Goal: Task Accomplishment & Management: Complete application form

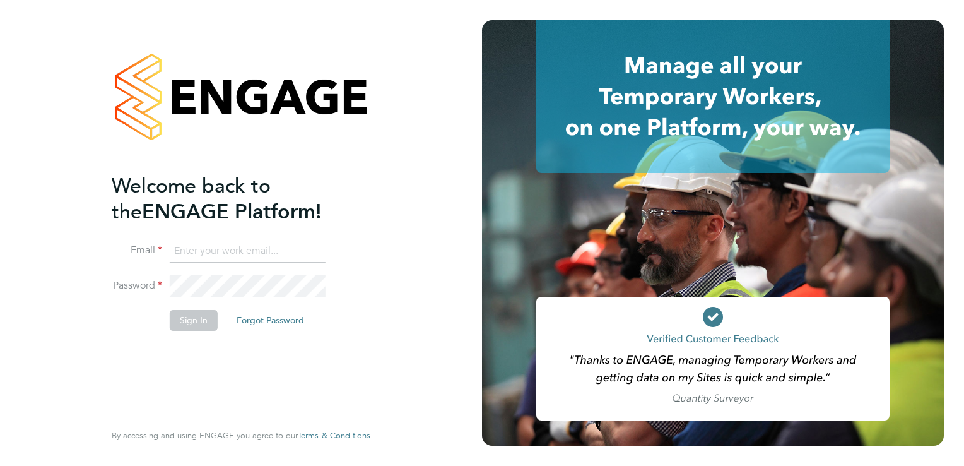
type input "aaron.dawson@buildrec.com"
click at [192, 325] on button "Sign In" at bounding box center [194, 320] width 48 height 20
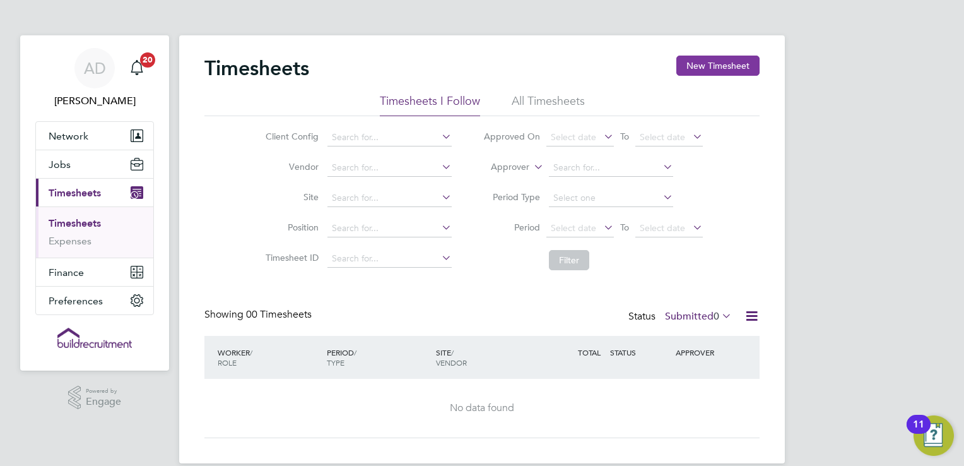
click at [712, 68] on button "New Timesheet" at bounding box center [717, 66] width 83 height 20
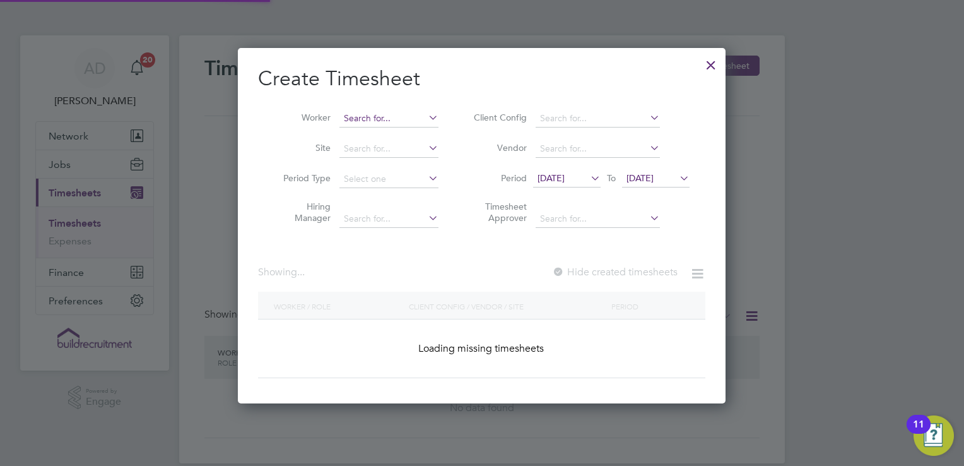
scroll to position [1657, 488]
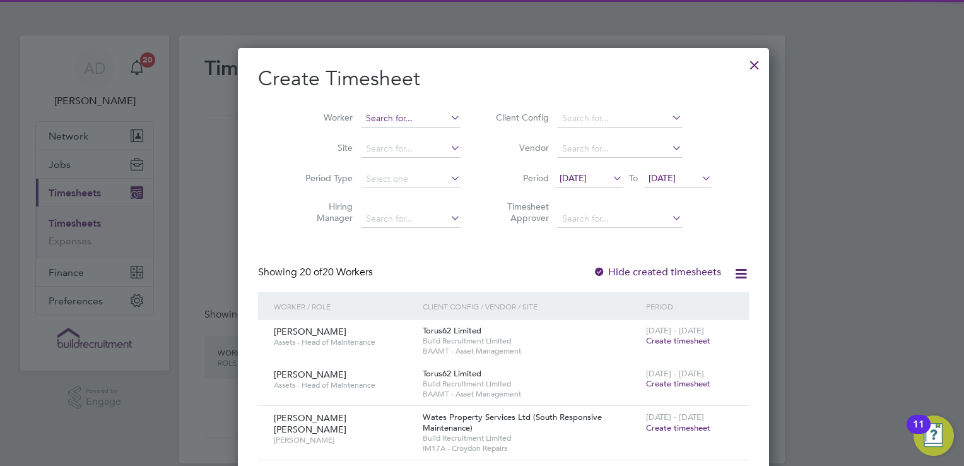
click at [362, 119] on input at bounding box center [411, 119] width 99 height 18
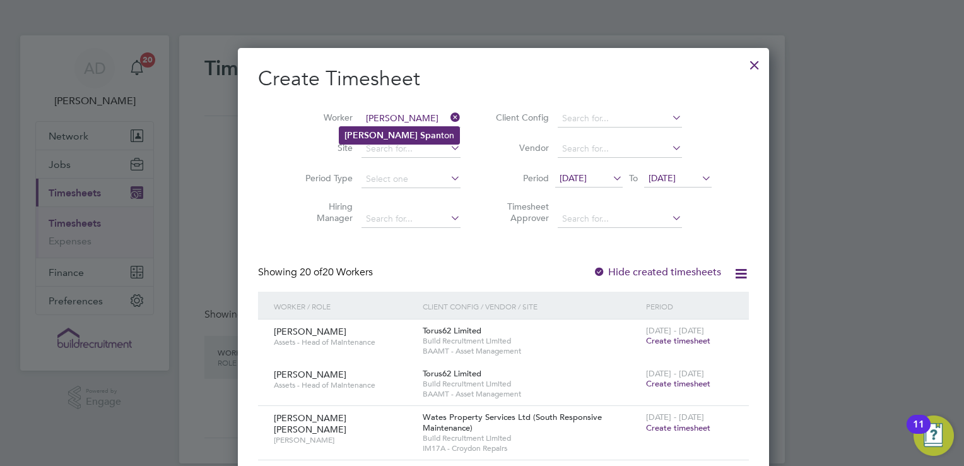
click at [420, 138] on b "Span" at bounding box center [430, 135] width 21 height 11
type input "[PERSON_NAME]"
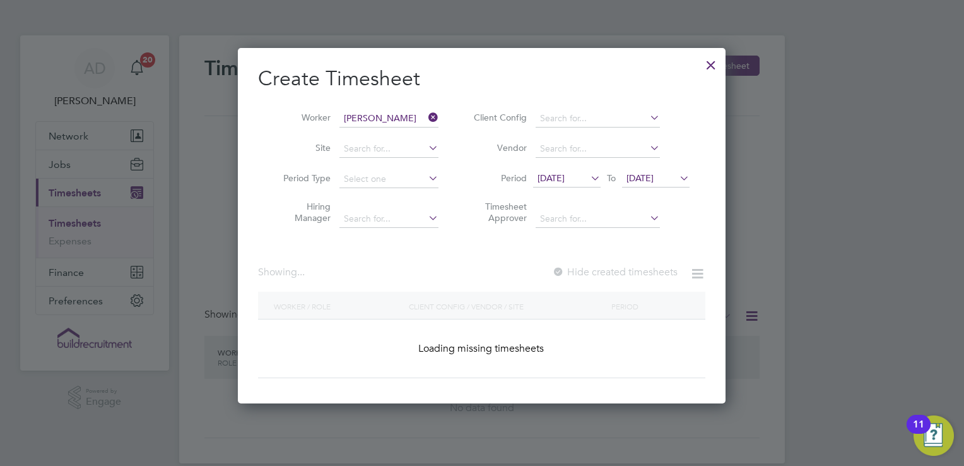
scroll to position [355, 488]
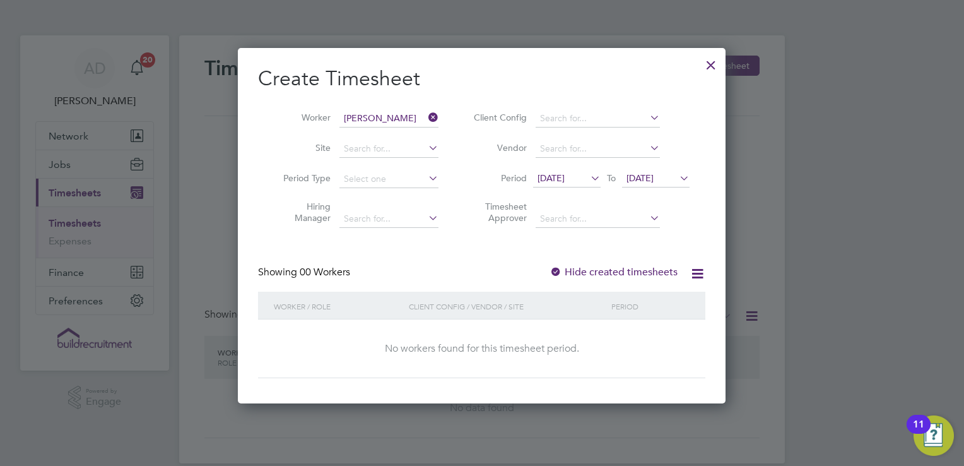
click at [565, 178] on span "[DATE]" at bounding box center [551, 177] width 27 height 11
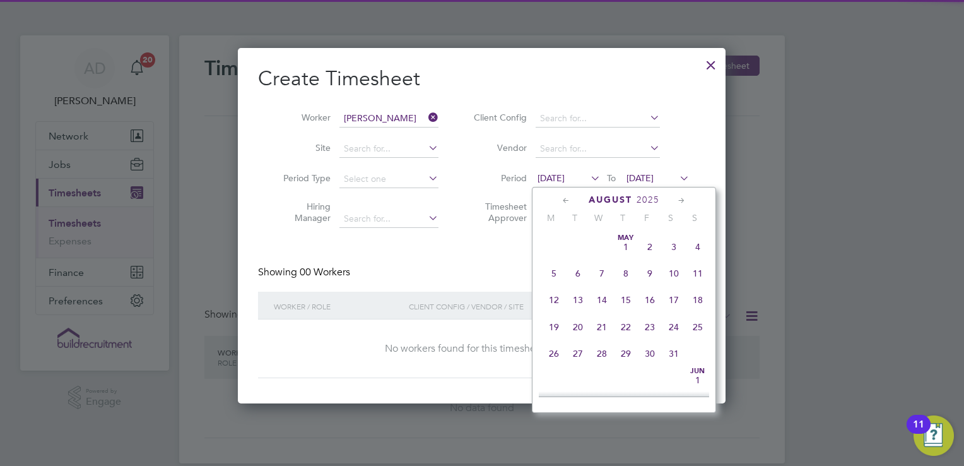
scroll to position [439, 0]
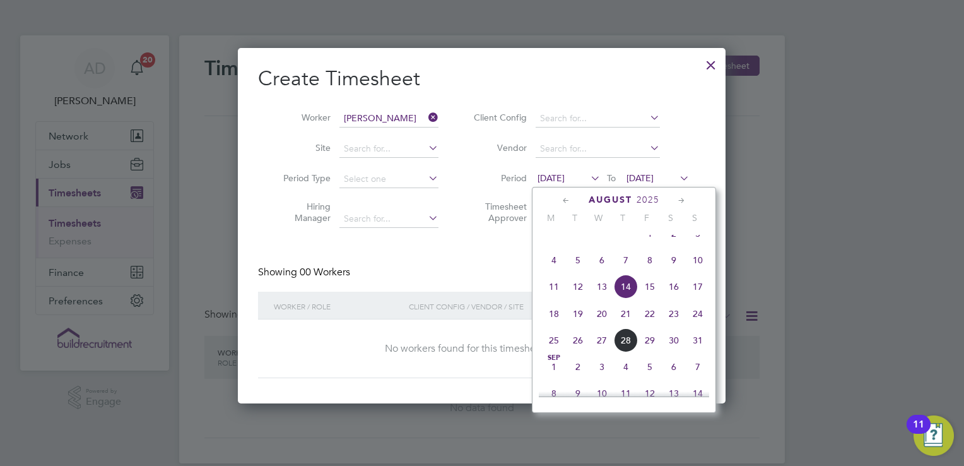
click at [674, 271] on span "9" at bounding box center [674, 260] width 24 height 24
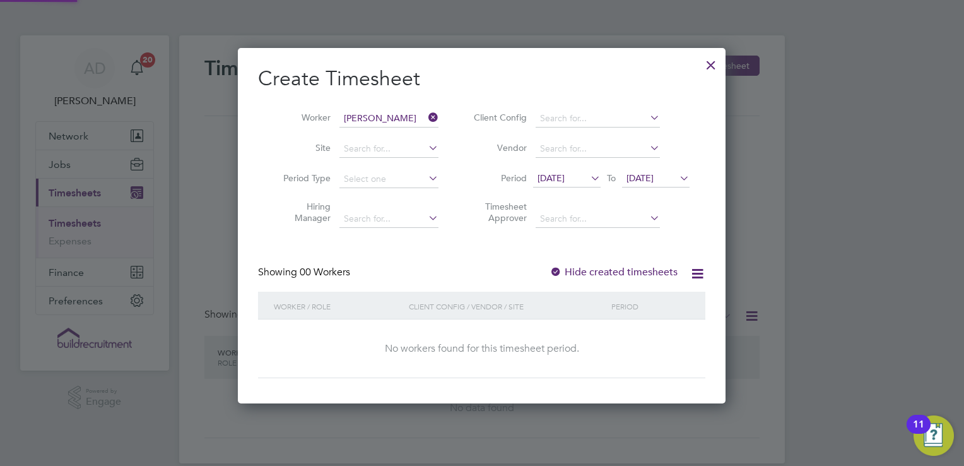
scroll to position [355, 488]
click at [596, 269] on label "Hide created timesheets" at bounding box center [614, 272] width 128 height 13
click at [631, 175] on span "[DATE]" at bounding box center [640, 177] width 27 height 11
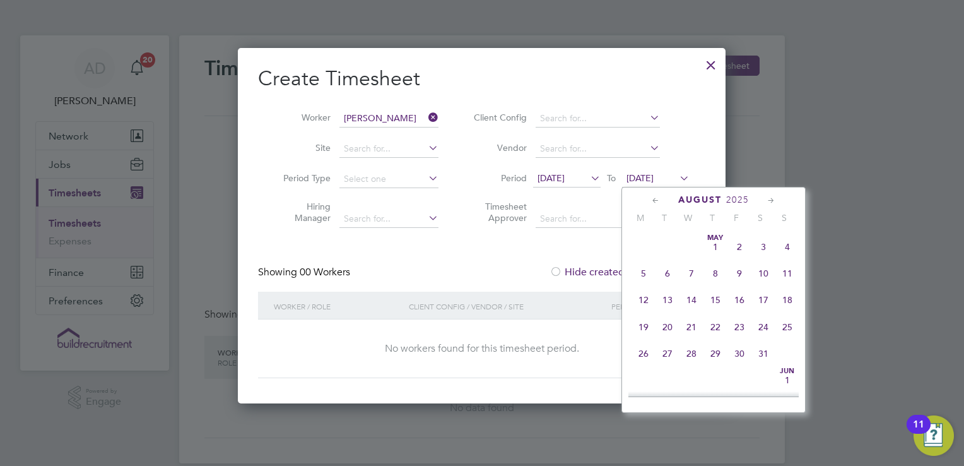
scroll to position [467, 0]
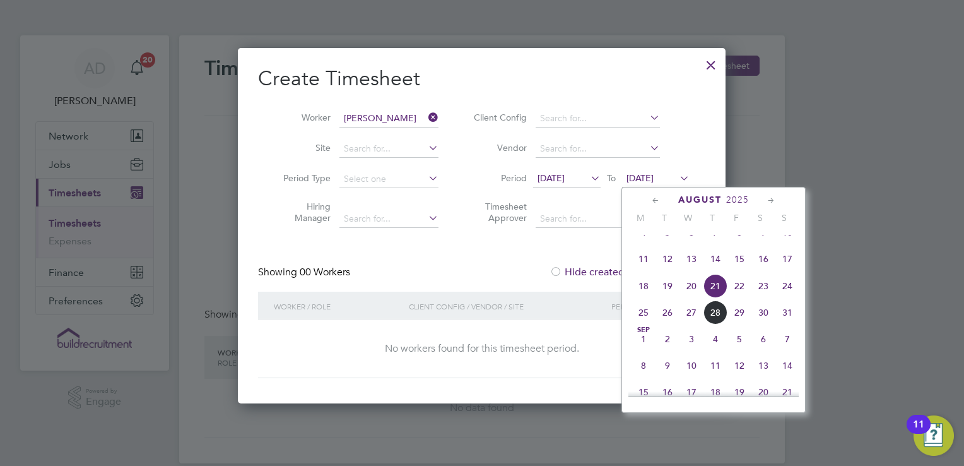
click at [794, 350] on span "7" at bounding box center [788, 339] width 24 height 24
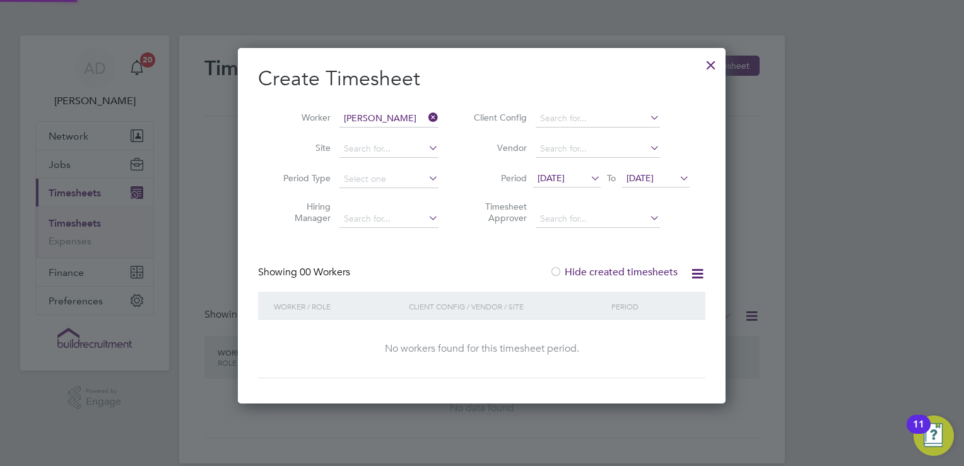
scroll to position [355, 488]
click at [542, 241] on div "Create Timesheet Worker [PERSON_NAME] Site Period Type Hiring Manager Client Co…" at bounding box center [481, 222] width 447 height 312
click at [707, 64] on div at bounding box center [711, 61] width 23 height 23
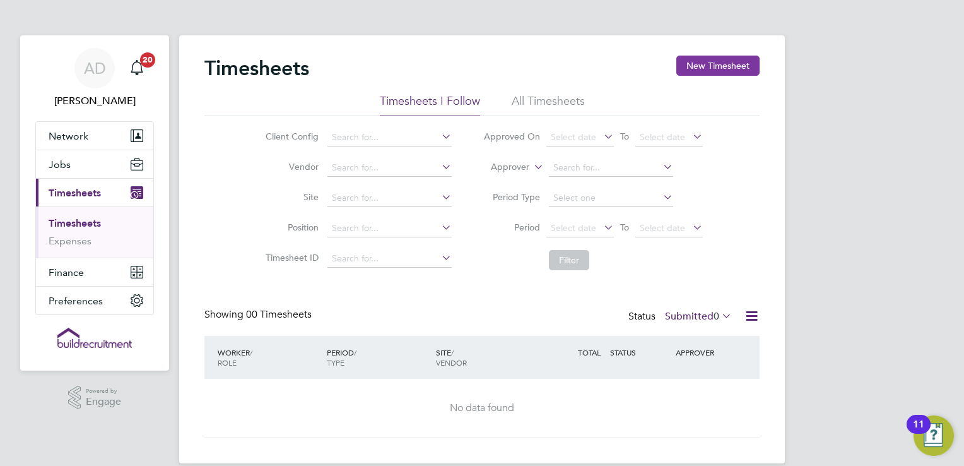
click at [707, 64] on button "New Timesheet" at bounding box center [717, 66] width 83 height 20
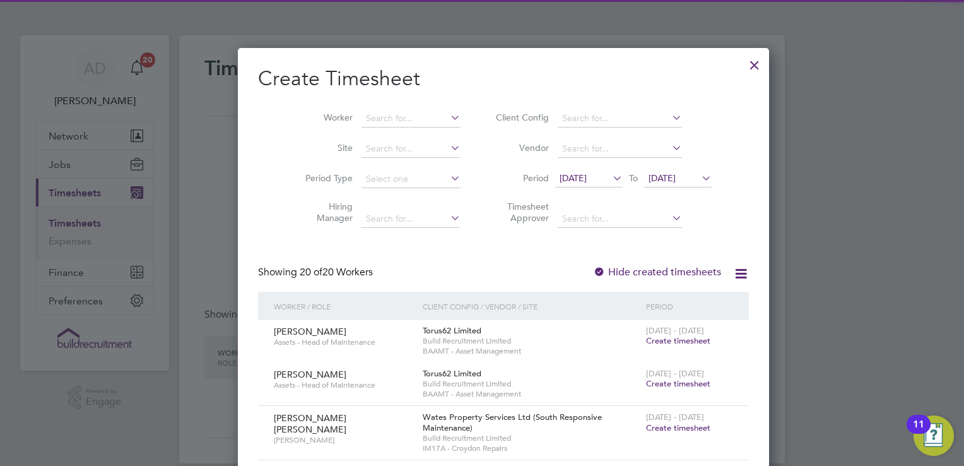
scroll to position [1657, 488]
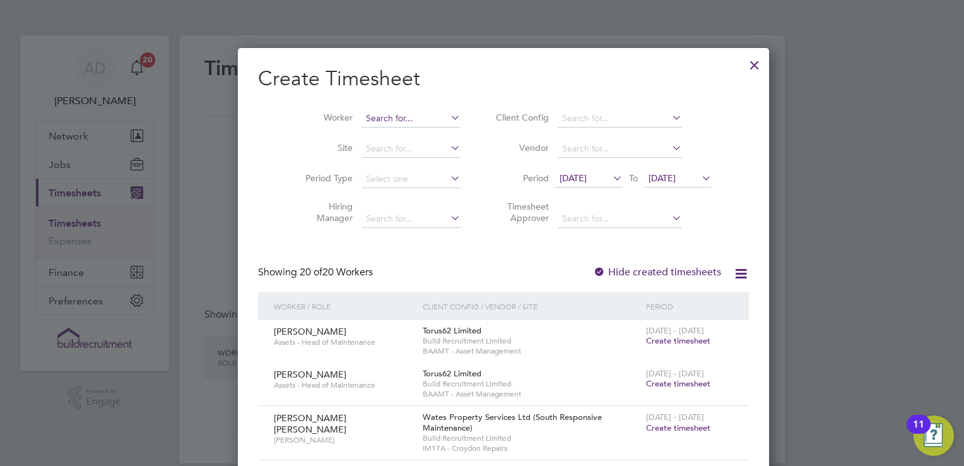
click at [367, 123] on input at bounding box center [411, 119] width 99 height 18
type input "[PERSON_NAME]"
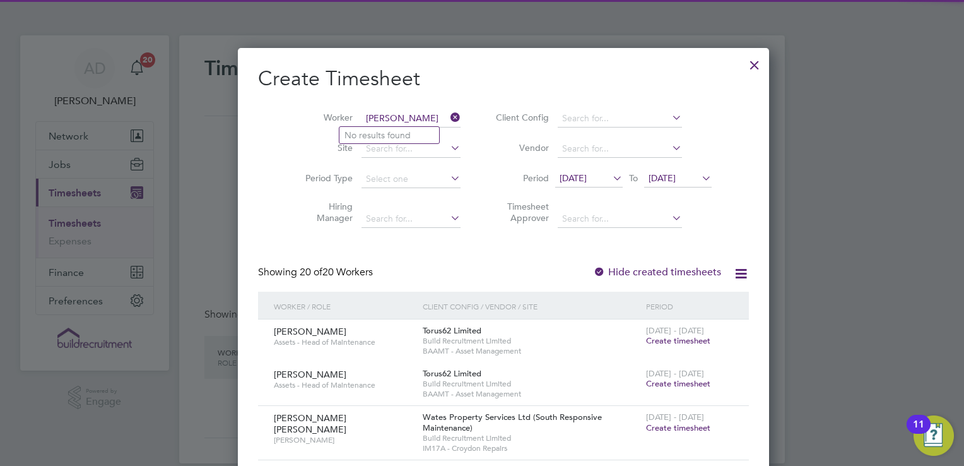
click at [389, 136] on li "No results found" at bounding box center [390, 135] width 100 height 16
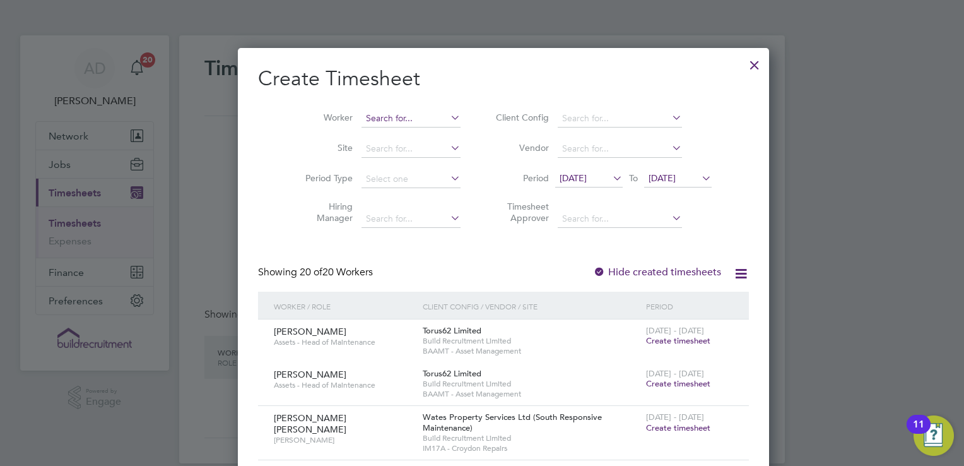
click at [387, 119] on input at bounding box center [411, 119] width 99 height 18
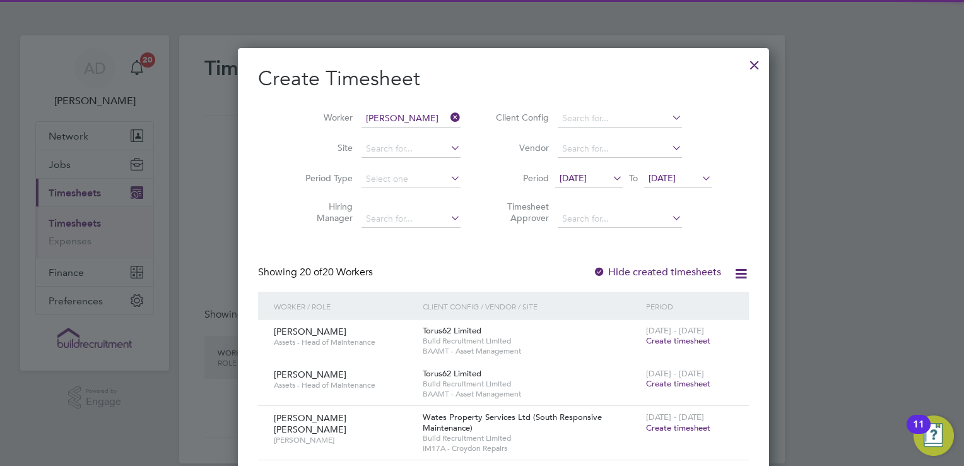
click at [420, 131] on b "Spanto" at bounding box center [435, 135] width 30 height 11
type input "[PERSON_NAME]"
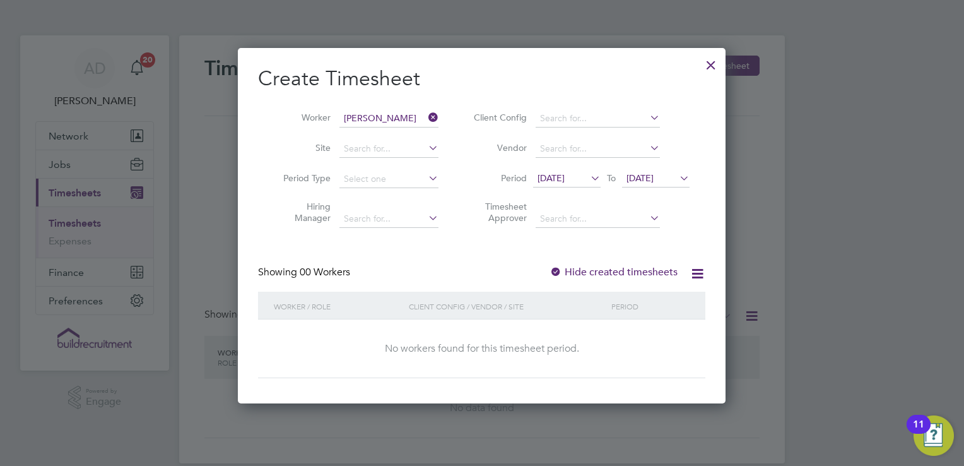
scroll to position [0, 0]
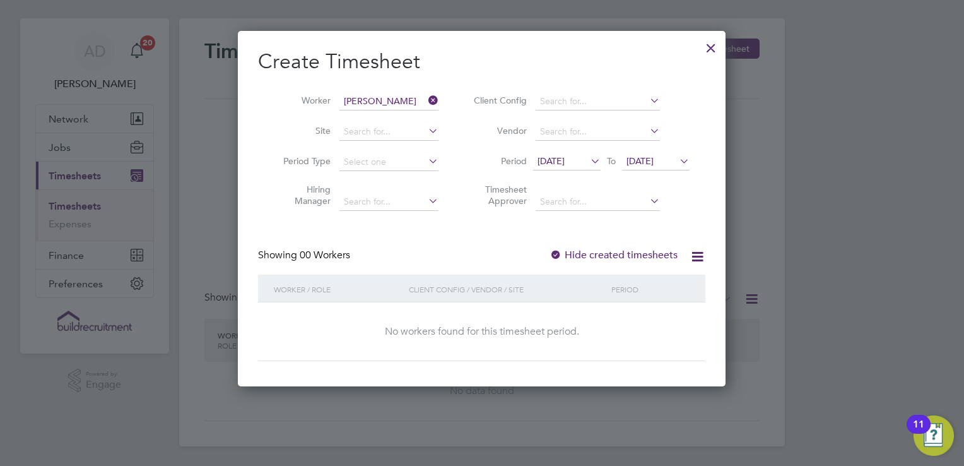
click at [565, 158] on span "[DATE]" at bounding box center [551, 160] width 27 height 11
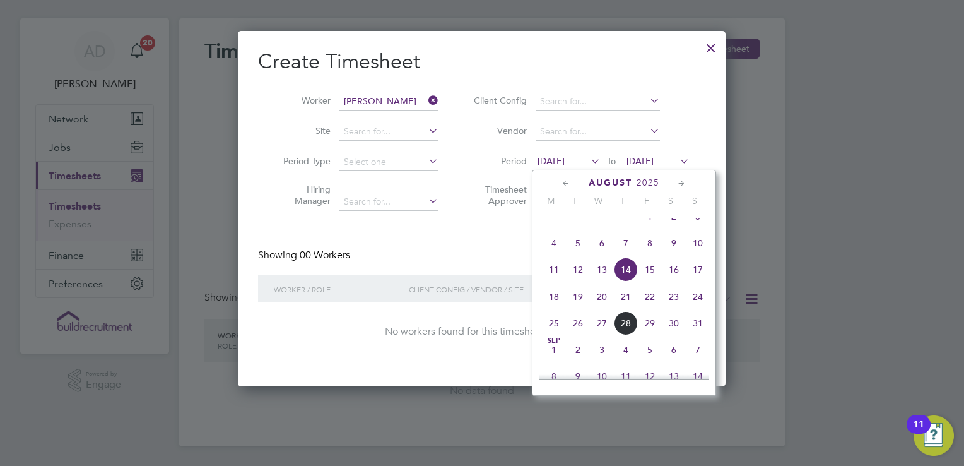
click at [671, 251] on span "9" at bounding box center [674, 243] width 24 height 24
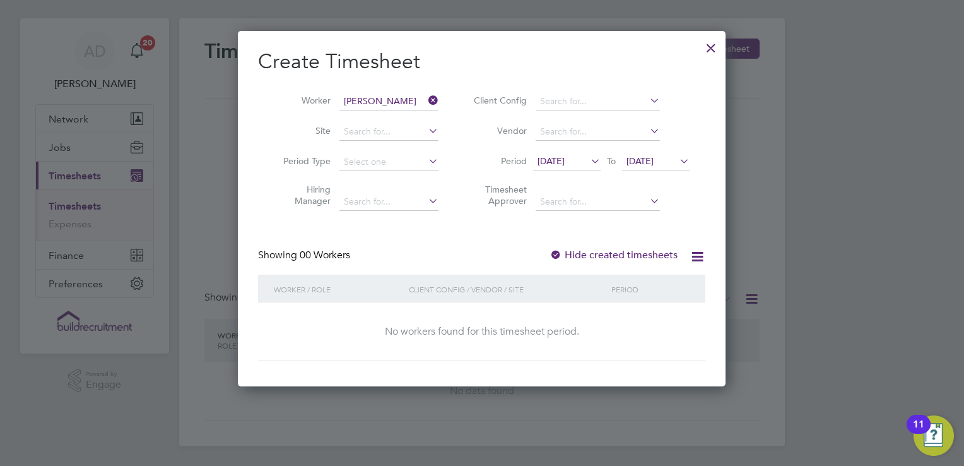
click at [626, 180] on li "Timesheet Approver" at bounding box center [579, 197] width 251 height 40
click at [651, 150] on li "Period [DATE] To [DATE]" at bounding box center [579, 162] width 251 height 30
click at [648, 159] on span "[DATE]" at bounding box center [640, 160] width 27 height 11
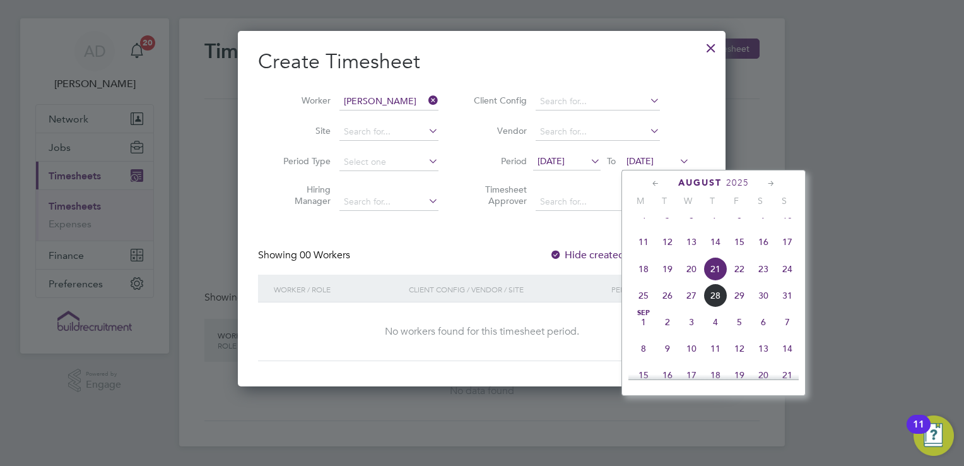
click at [790, 307] on span "31" at bounding box center [788, 295] width 24 height 24
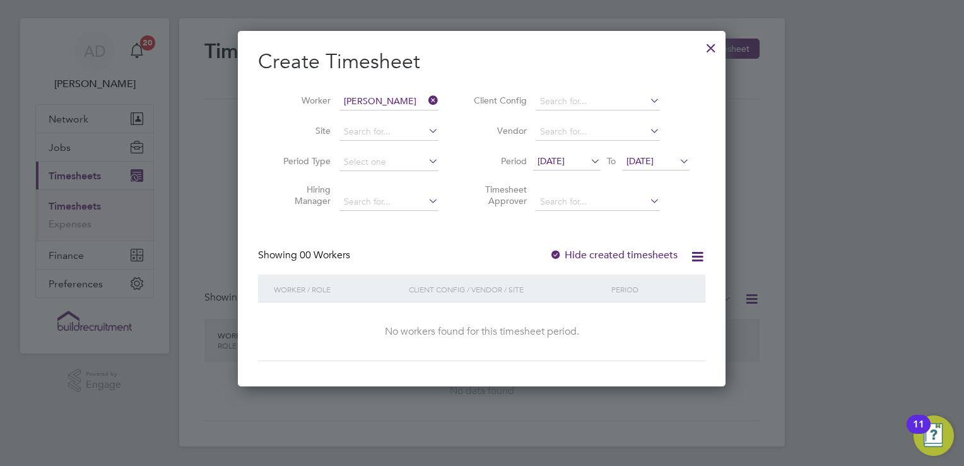
click at [561, 254] on div at bounding box center [556, 255] width 13 height 13
click at [714, 42] on div at bounding box center [711, 44] width 23 height 23
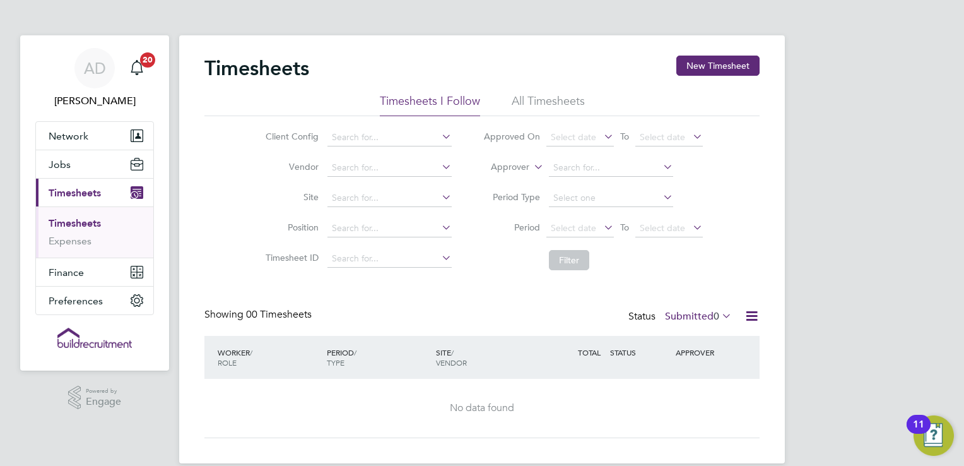
scroll to position [0, 0]
click at [709, 56] on button "New Timesheet" at bounding box center [717, 66] width 83 height 20
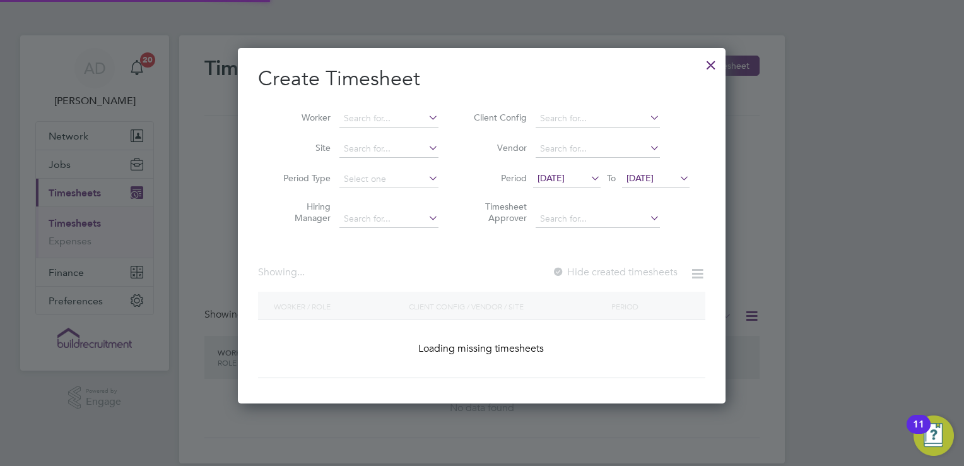
scroll to position [1701, 488]
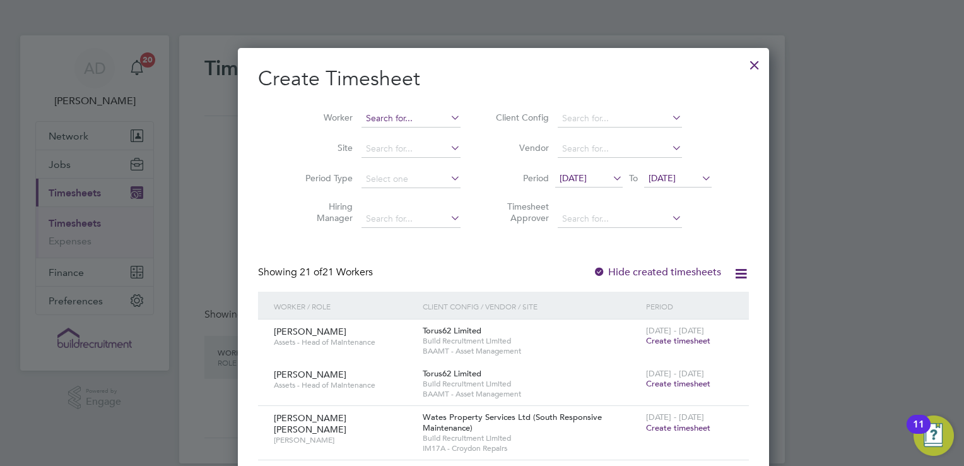
click at [394, 115] on input at bounding box center [411, 119] width 99 height 18
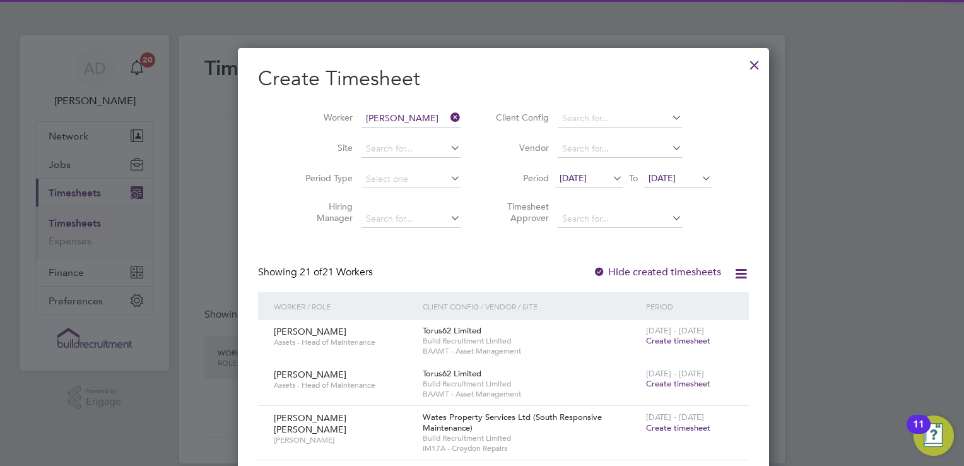
click at [411, 140] on li "[PERSON_NAME]" at bounding box center [419, 135] width 159 height 17
type input "[PERSON_NAME]"
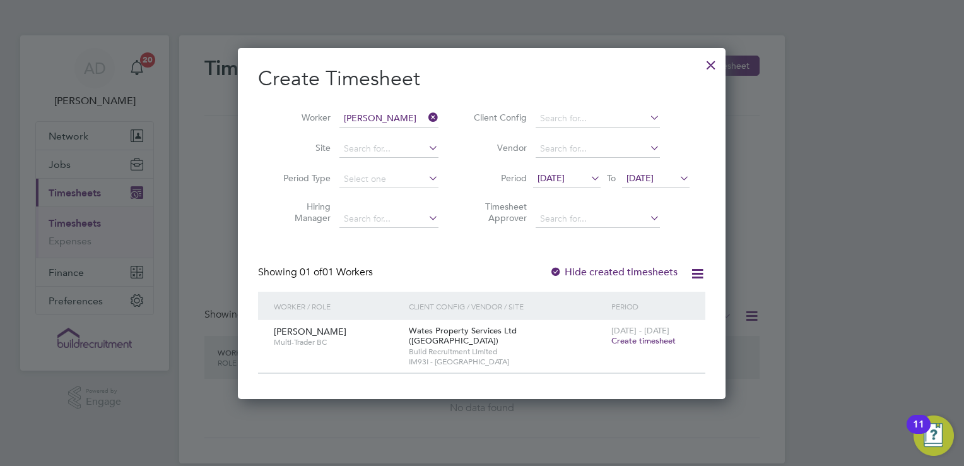
scroll to position [340, 488]
click at [557, 269] on div at bounding box center [556, 272] width 13 height 13
click at [661, 340] on span "Create timesheet" at bounding box center [643, 340] width 64 height 11
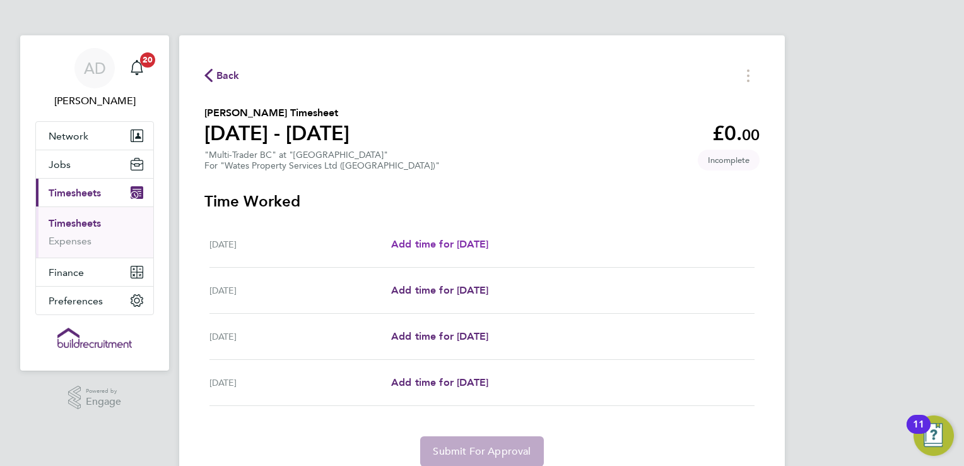
click at [488, 246] on span "Add time for [DATE]" at bounding box center [439, 244] width 97 height 12
select select "30"
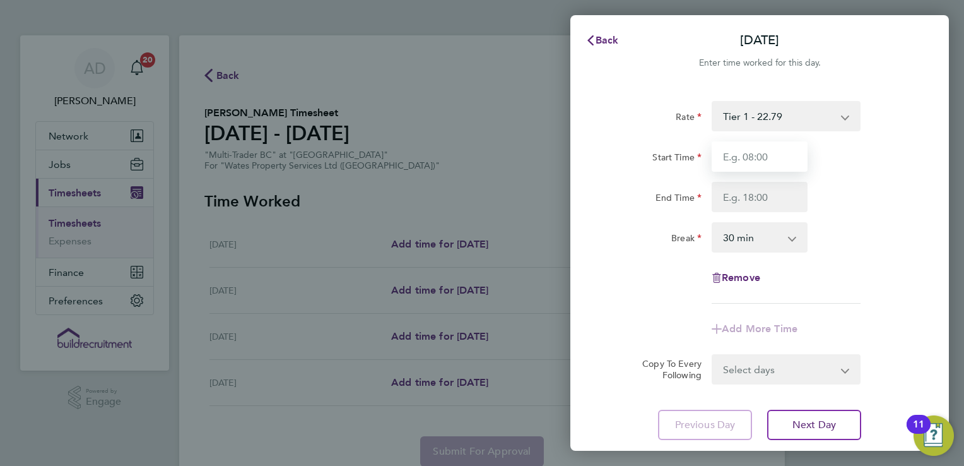
click at [779, 160] on input "Start Time" at bounding box center [760, 156] width 96 height 30
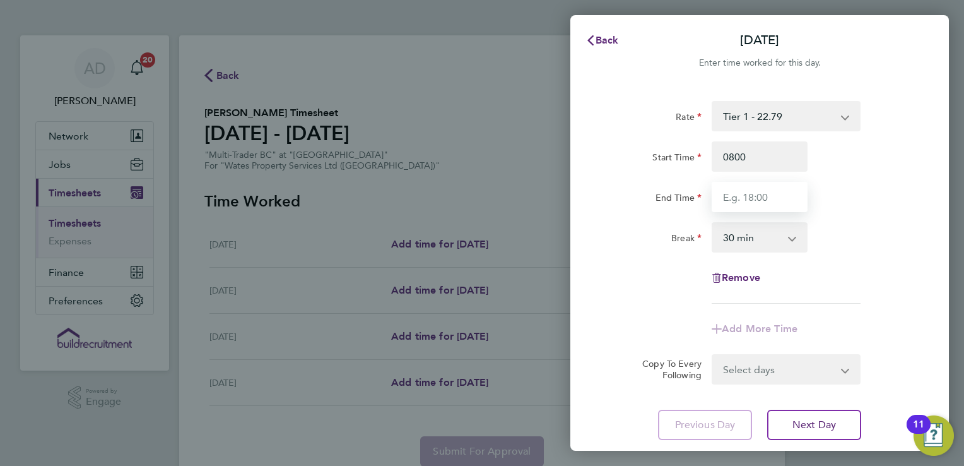
type input "08:00"
click at [777, 199] on input "End Time" at bounding box center [760, 197] width 96 height 30
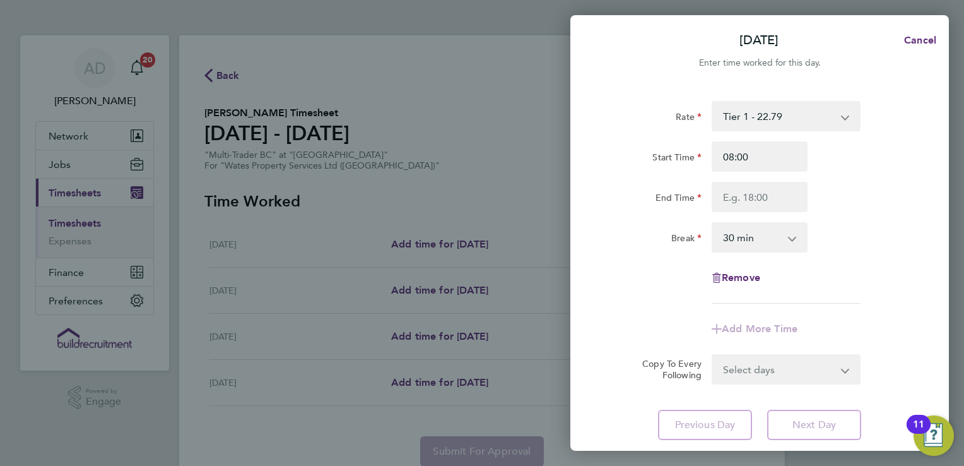
click at [871, 196] on div "End Time" at bounding box center [760, 197] width 318 height 30
click at [742, 193] on input "End Time" at bounding box center [760, 197] width 96 height 30
type input "1"
type input "160"
drag, startPoint x: 764, startPoint y: 158, endPoint x: 673, endPoint y: 143, distance: 91.5
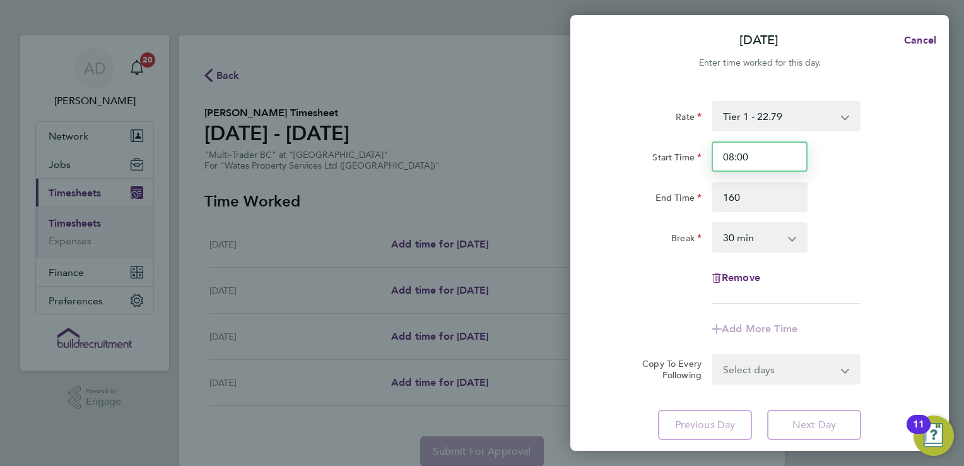
click at [673, 143] on div "Start Time 08:00" at bounding box center [760, 156] width 318 height 30
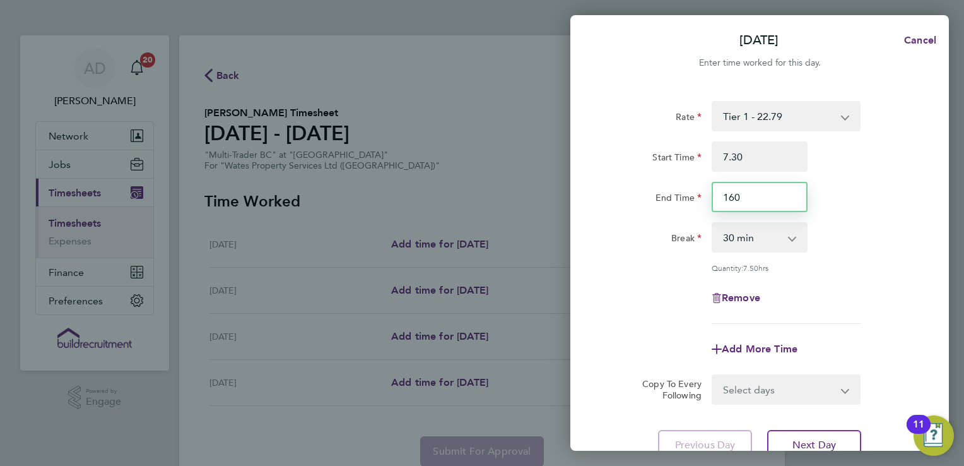
type input "07:30"
click at [735, 195] on input "160" at bounding box center [760, 197] width 96 height 30
click at [748, 195] on input "160" at bounding box center [760, 197] width 96 height 30
type input "16:30"
click at [851, 196] on div "End Time 16:30" at bounding box center [760, 197] width 318 height 30
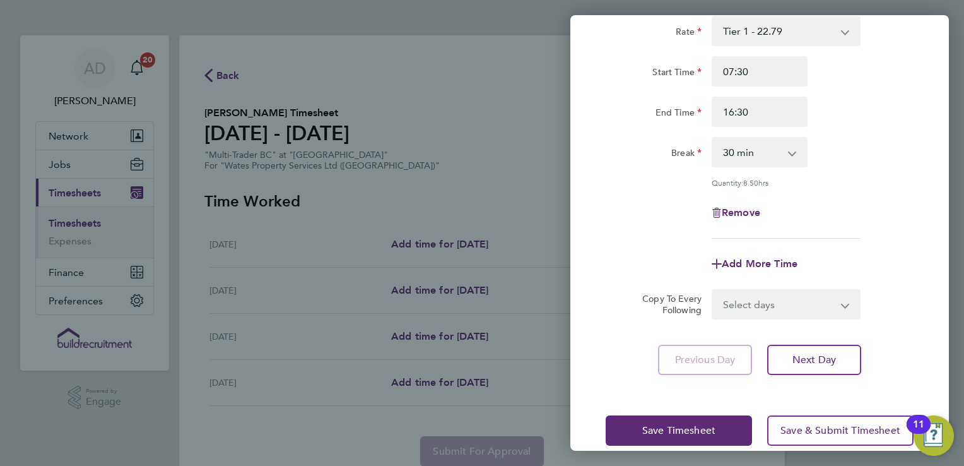
scroll to position [103, 0]
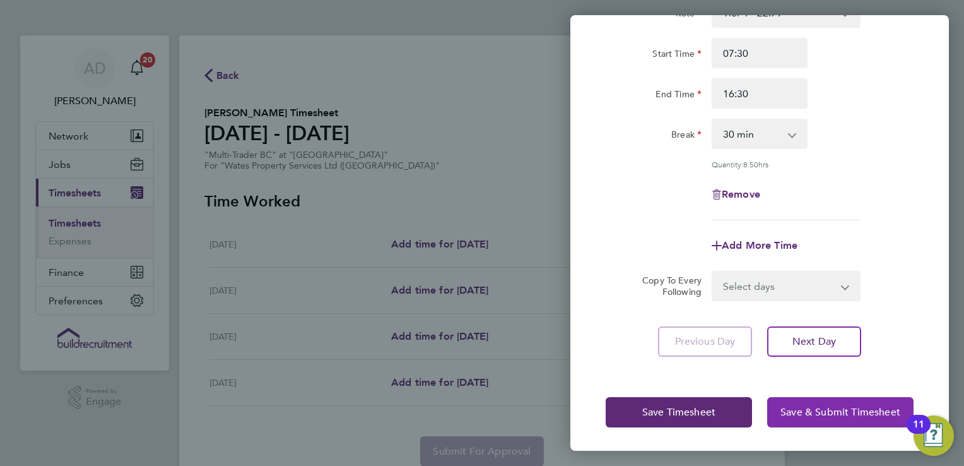
click at [833, 406] on span "Save & Submit Timesheet" at bounding box center [841, 412] width 120 height 13
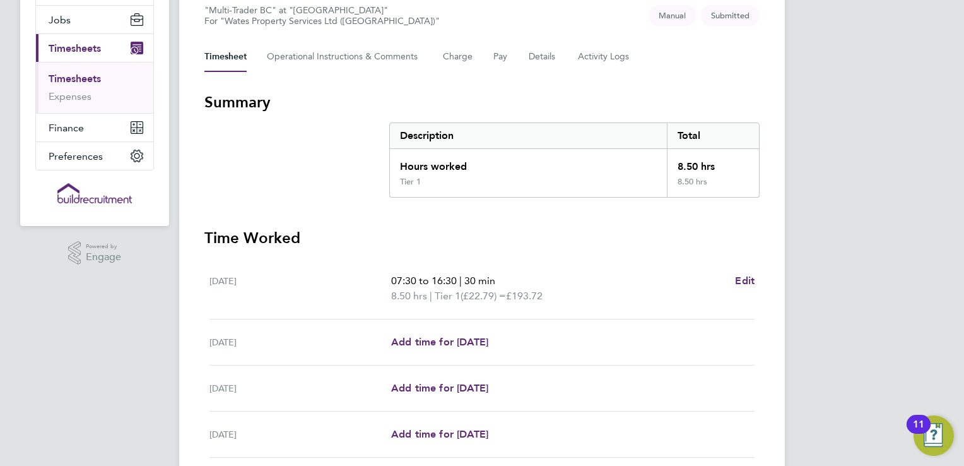
scroll to position [245, 0]
